Goal: Transaction & Acquisition: Register for event/course

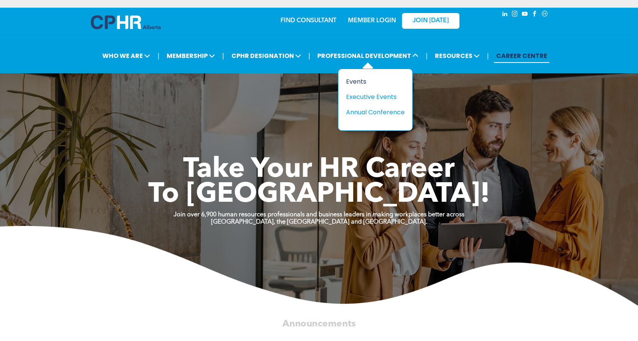
click at [359, 77] on div "Events" at bounding box center [372, 82] width 53 height 10
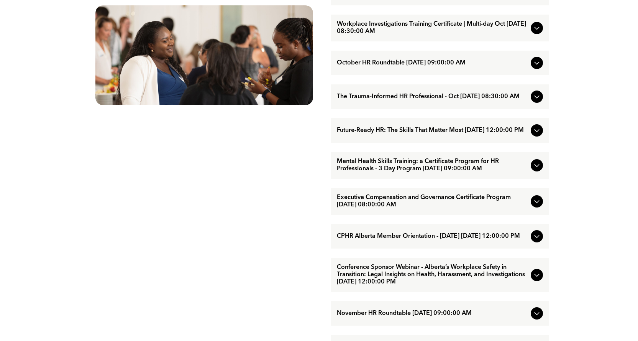
scroll to position [537, 0]
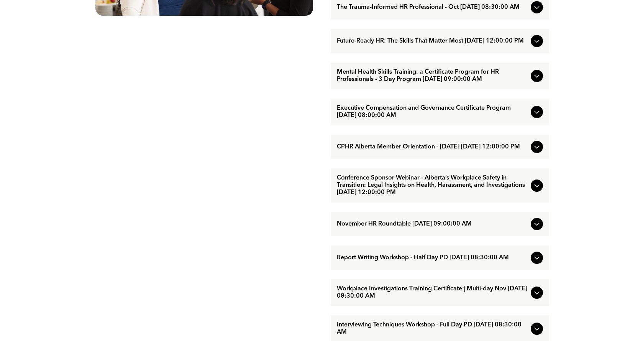
click at [112, 69] on div "EVENTS Professional Development & Networking Offerings CPHR Alberta offers a wi…" at bounding box center [204, 96] width 230 height 711
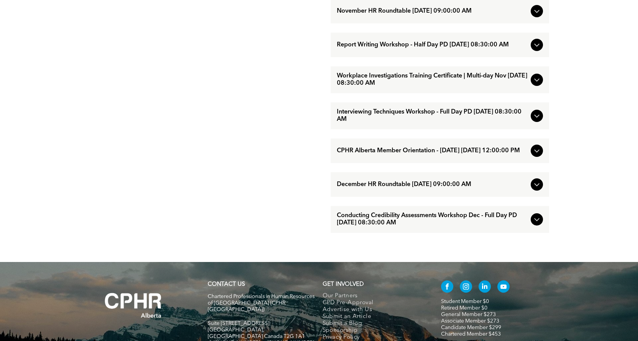
scroll to position [805, 0]
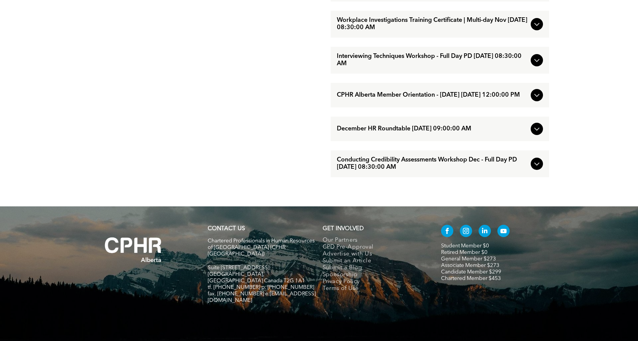
click at [402, 171] on span "Conducting Credibility Assessments Workshop Dec - Full Day PD December/09/2025 …" at bounding box center [432, 163] width 191 height 15
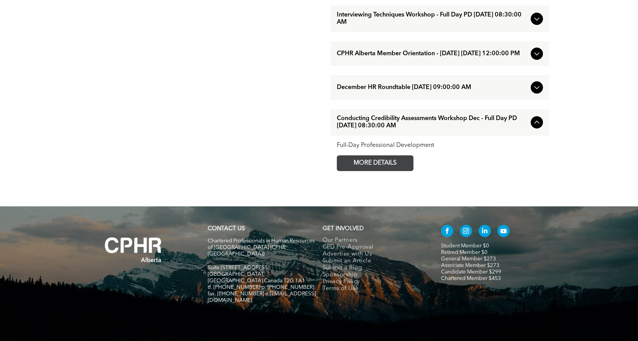
click at [381, 171] on span "MORE DETAILS" at bounding box center [375, 163] width 61 height 15
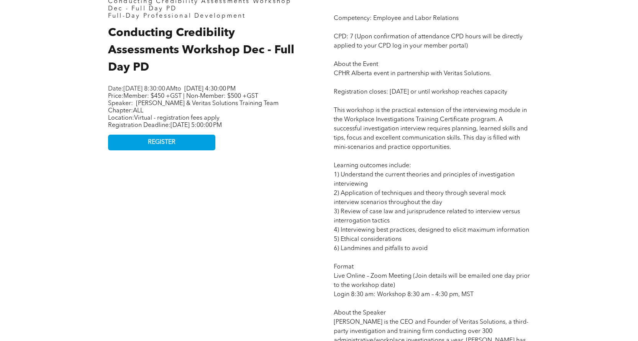
scroll to position [447, 0]
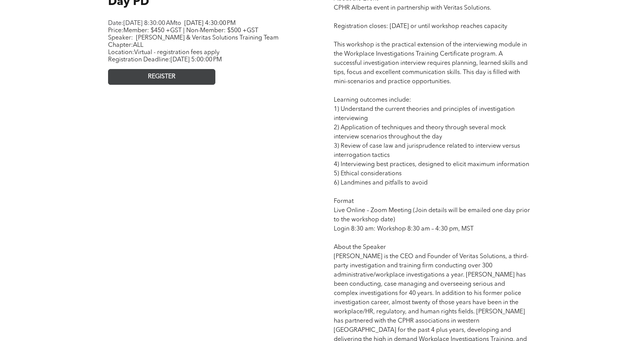
click at [207, 85] on link "REGISTER" at bounding box center [161, 77] width 107 height 16
